Goal: Transaction & Acquisition: Obtain resource

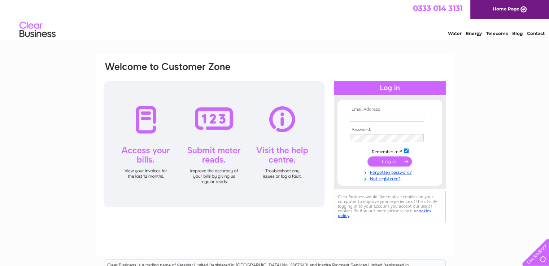
type input "[EMAIL_ADDRESS][DOMAIN_NAME]"
click at [389, 163] on input "submit" at bounding box center [389, 162] width 44 height 10
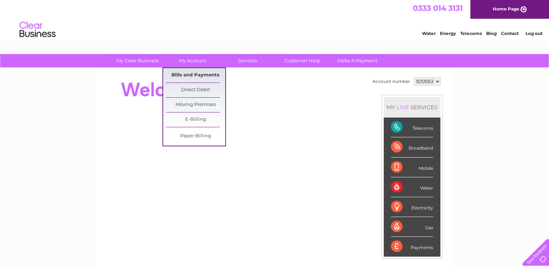
click at [196, 75] on link "Bills and Payments" at bounding box center [196, 75] width 60 height 14
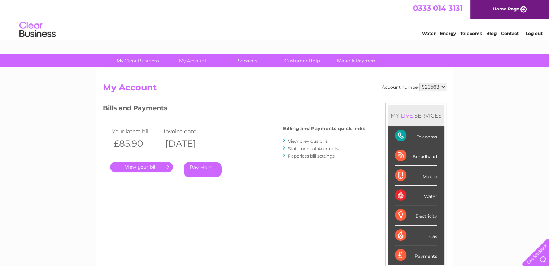
click at [154, 162] on link "." at bounding box center [141, 167] width 63 height 10
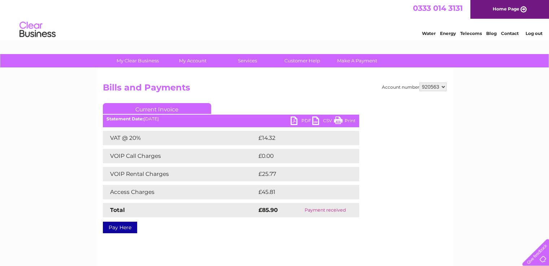
click at [304, 120] on link "PDF" at bounding box center [302, 122] width 22 height 10
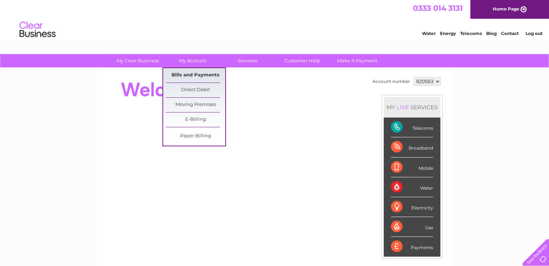
click at [192, 78] on link "Bills and Payments" at bounding box center [196, 75] width 60 height 14
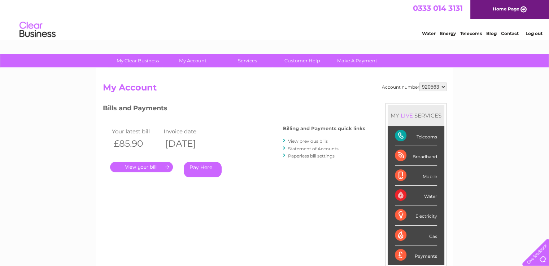
click at [202, 76] on div "Account number 920563 My Account MY LIVE SERVICES Telecoms Broadband Mobile Wat…" at bounding box center [274, 187] width 357 height 239
click at [156, 169] on link "." at bounding box center [141, 167] width 63 height 10
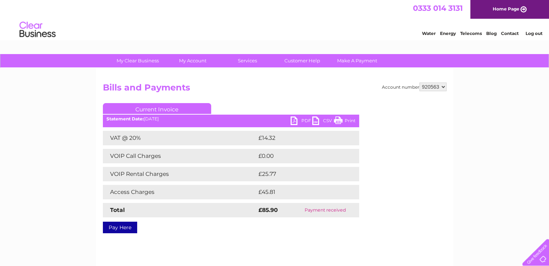
click at [302, 122] on link "PDF" at bounding box center [302, 122] width 22 height 10
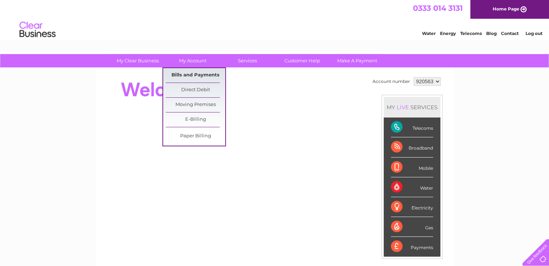
click at [193, 75] on link "Bills and Payments" at bounding box center [196, 75] width 60 height 14
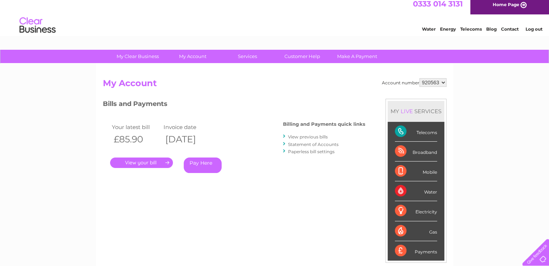
scroll to position [4, 0]
click at [301, 137] on link "View previous bills" at bounding box center [308, 136] width 40 height 5
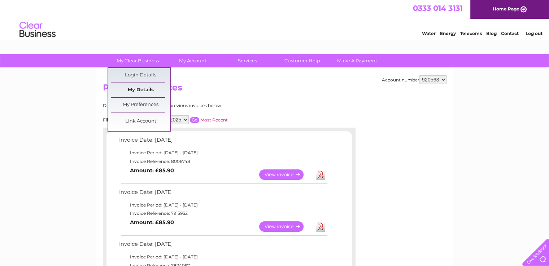
click at [144, 90] on link "My Details" at bounding box center [141, 90] width 60 height 14
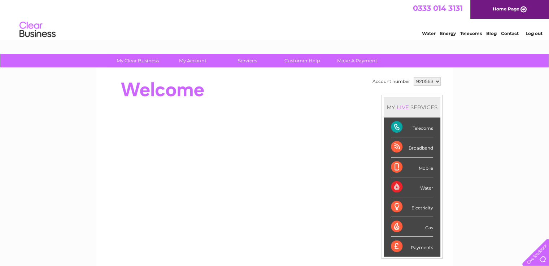
click at [533, 32] on link "Log out" at bounding box center [533, 33] width 17 height 5
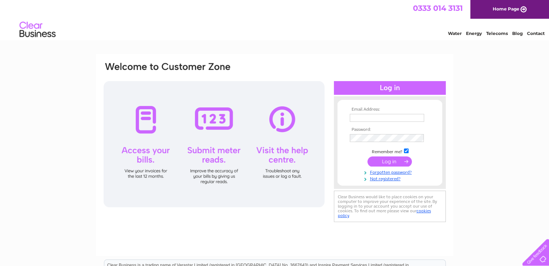
type input "[EMAIL_ADDRESS][DOMAIN_NAME]"
click at [390, 160] on input "submit" at bounding box center [389, 162] width 44 height 10
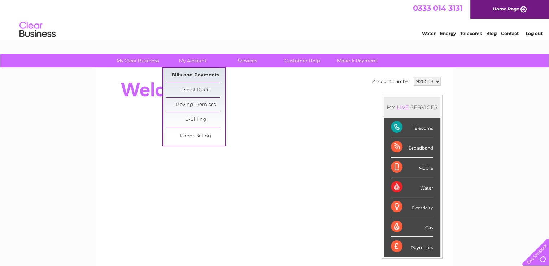
click at [196, 75] on link "Bills and Payments" at bounding box center [196, 75] width 60 height 14
